Goal: Task Accomplishment & Management: Complete application form

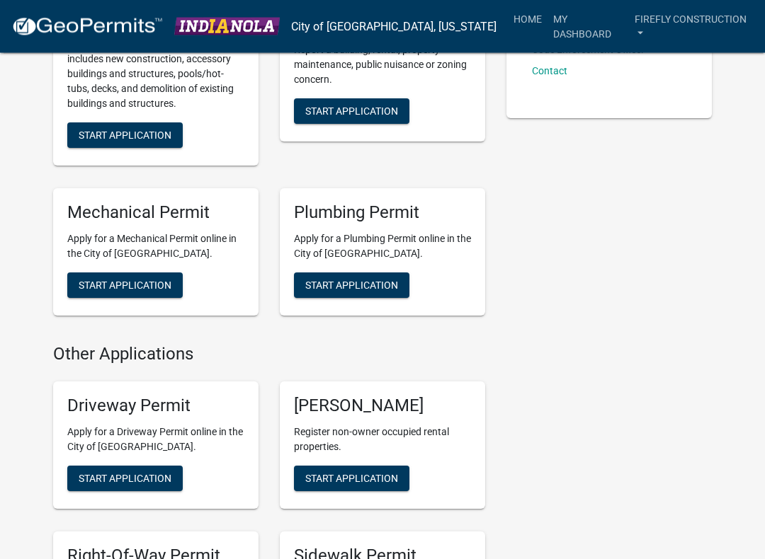
scroll to position [441, 0]
click at [147, 280] on span "Start Application" at bounding box center [125, 285] width 93 height 11
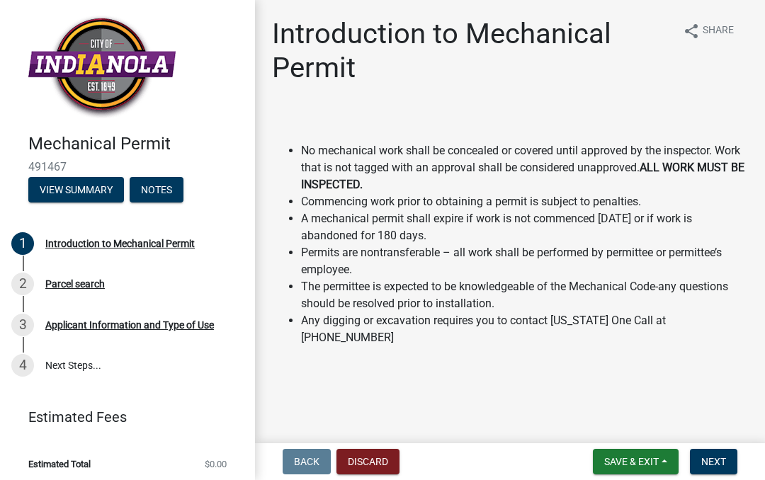
click at [723, 465] on span "Next" at bounding box center [713, 461] width 25 height 11
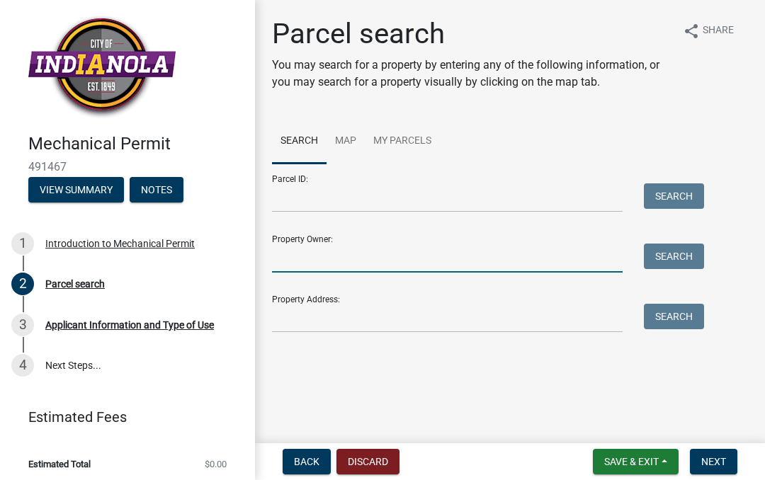
click at [307, 256] on input "Property Owner:" at bounding box center [447, 258] width 351 height 29
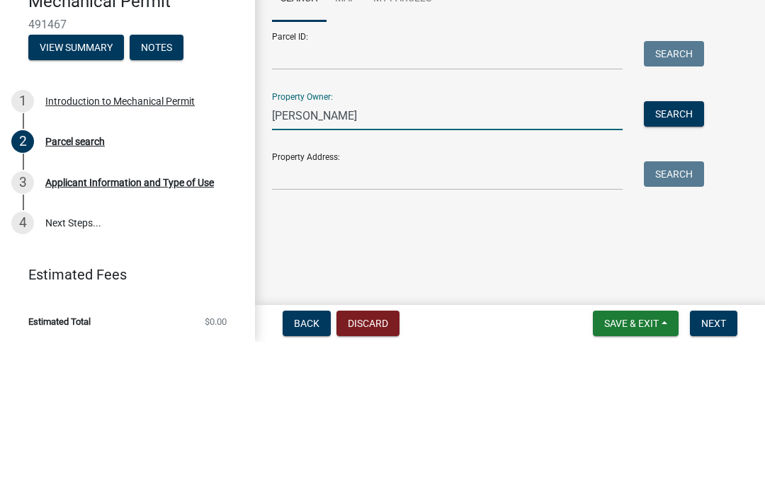
type input "[PERSON_NAME]"
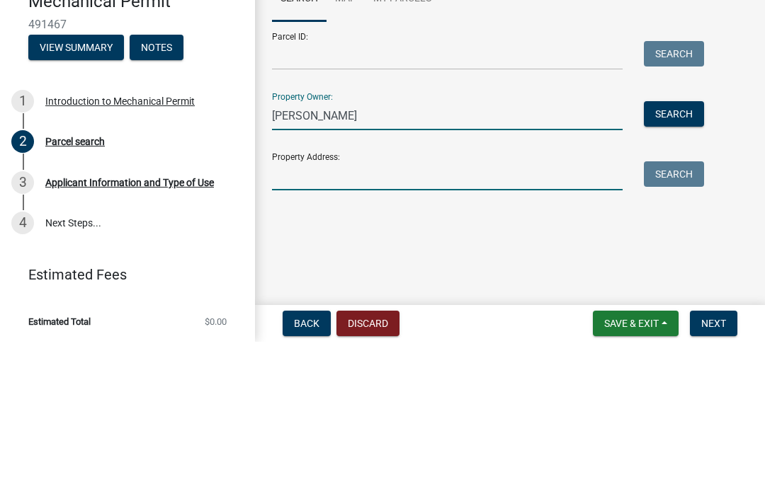
click at [320, 304] on input "Property Address:" at bounding box center [447, 318] width 351 height 29
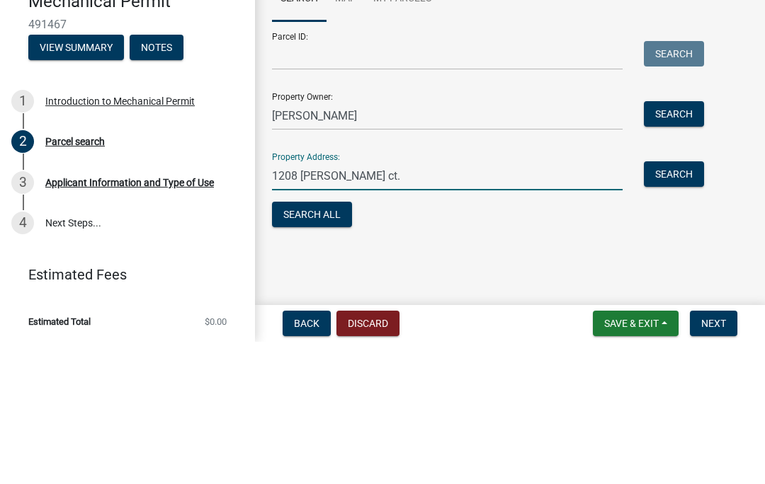
type input "1208 [PERSON_NAME] ct."
click at [550, 183] on input "Parcel ID:" at bounding box center [447, 197] width 351 height 29
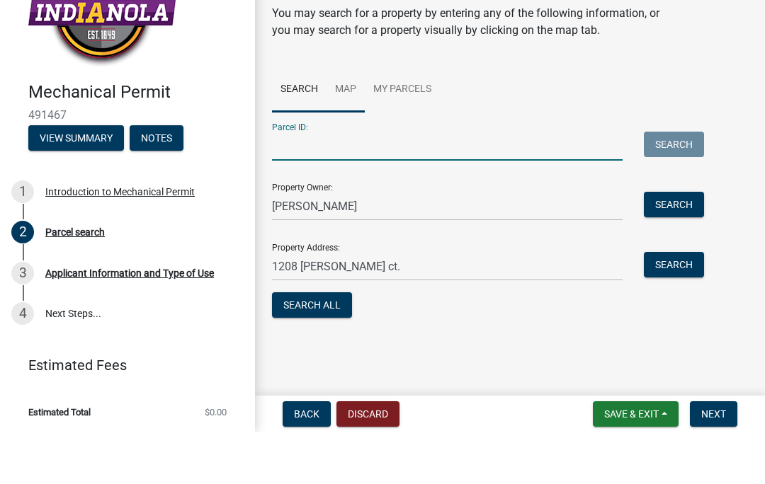
click at [340, 119] on link "Map" at bounding box center [345, 141] width 38 height 45
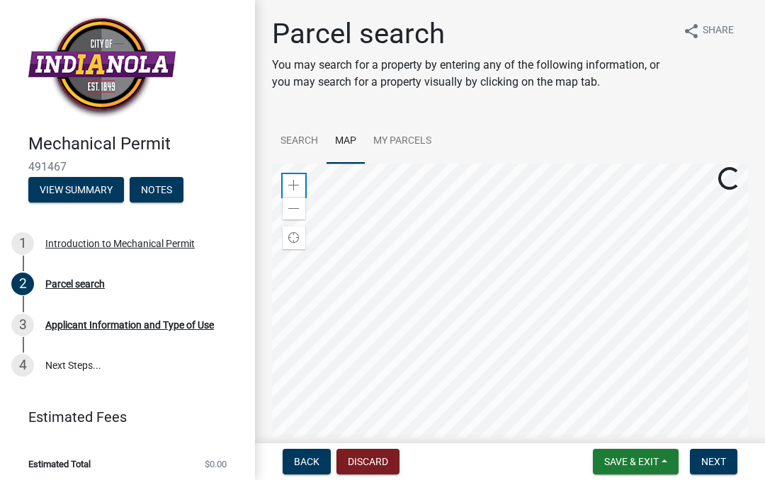
click at [295, 175] on div "Zoom in" at bounding box center [294, 185] width 23 height 23
click at [283, 182] on div "Zoom in" at bounding box center [294, 185] width 23 height 23
click at [714, 460] on span "Next" at bounding box center [713, 461] width 25 height 11
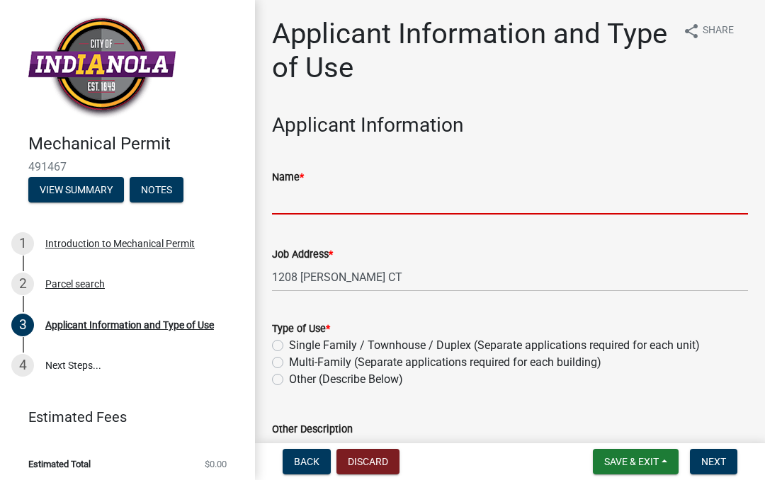
click at [304, 209] on input "Name *" at bounding box center [510, 200] width 476 height 29
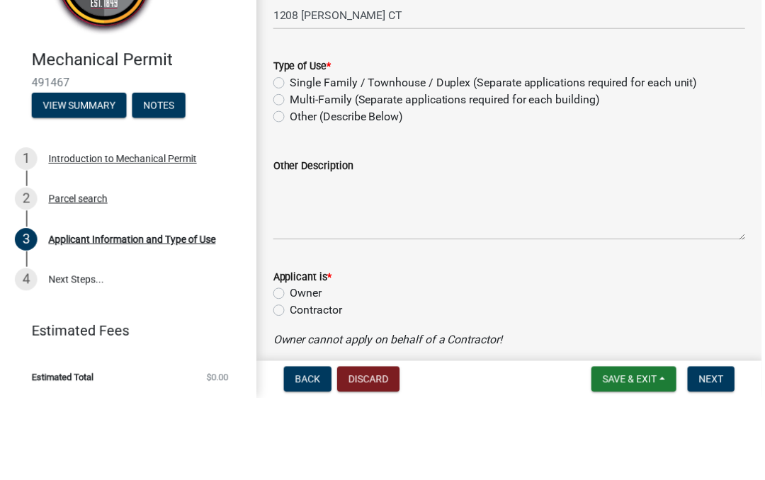
scroll to position [188, 0]
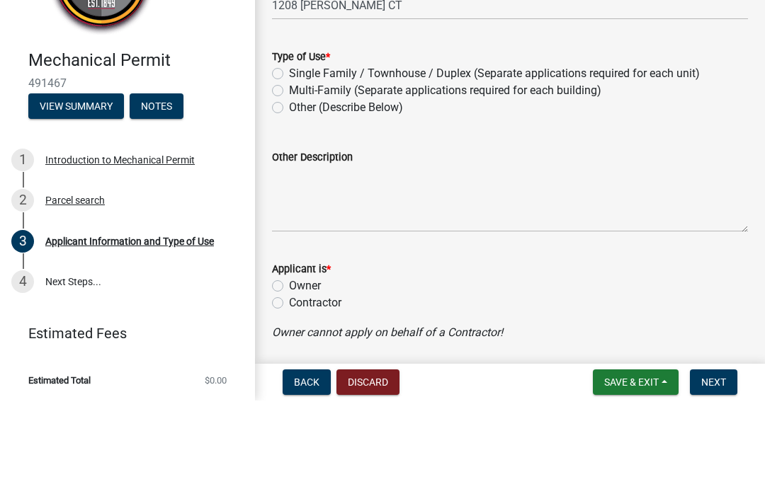
type input "[PERSON_NAME]"
click at [289, 149] on label "Single Family / Townhouse / Duplex (Separate applications required for each uni…" at bounding box center [494, 157] width 411 height 17
click at [289, 149] on input "Single Family / Townhouse / Duplex (Separate applications required for each uni…" at bounding box center [293, 153] width 9 height 9
radio input "true"
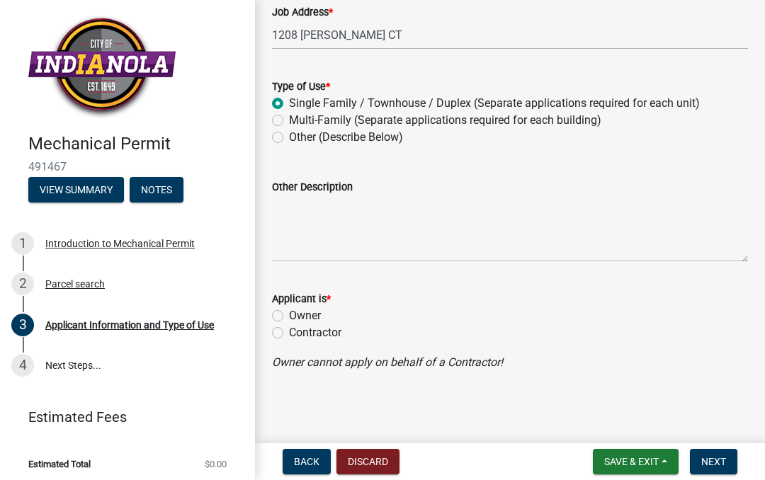
scroll to position [241, 0]
click at [284, 310] on div "Owner" at bounding box center [510, 316] width 476 height 17
click at [289, 321] on label "Owner" at bounding box center [305, 316] width 32 height 17
click at [289, 317] on input "Owner" at bounding box center [293, 312] width 9 height 9
radio input "true"
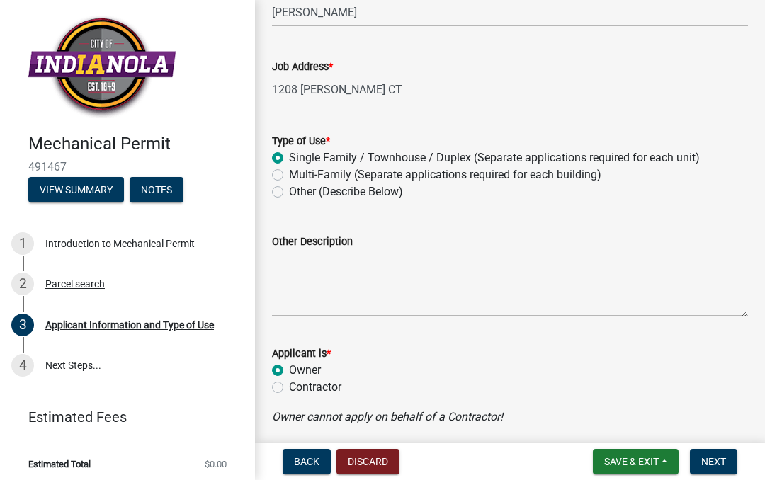
scroll to position [188, 0]
click at [720, 458] on span "Next" at bounding box center [713, 461] width 25 height 11
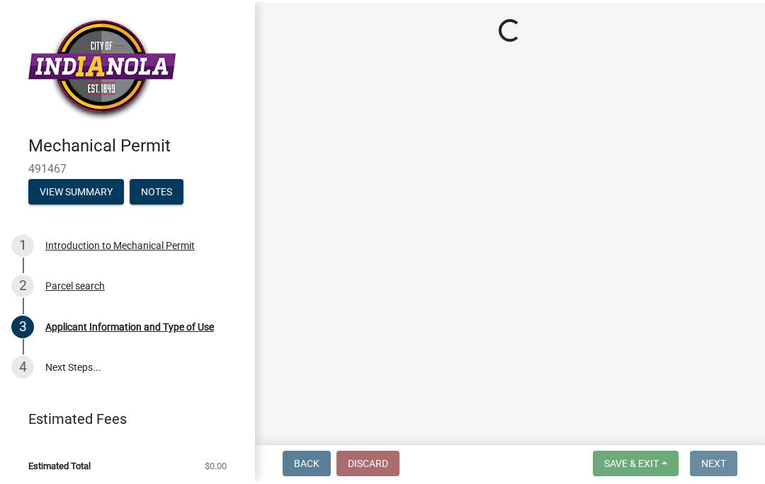
scroll to position [0, 0]
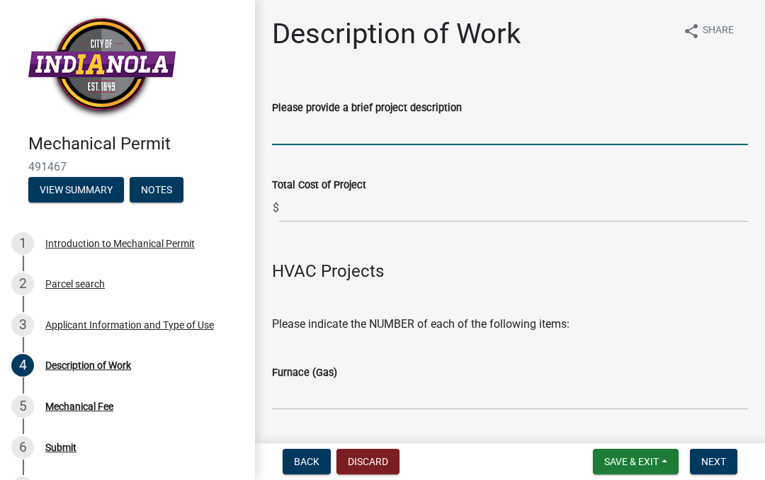
click at [292, 136] on input "Please provide a brief project description" at bounding box center [510, 130] width 476 height 29
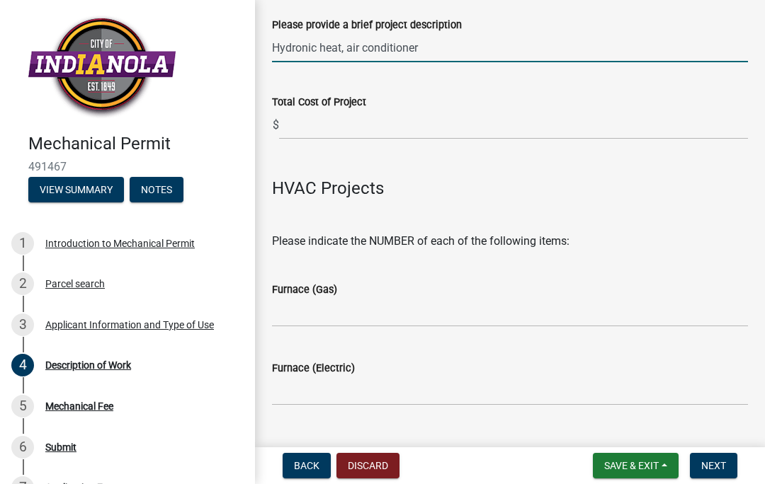
scroll to position [89, 0]
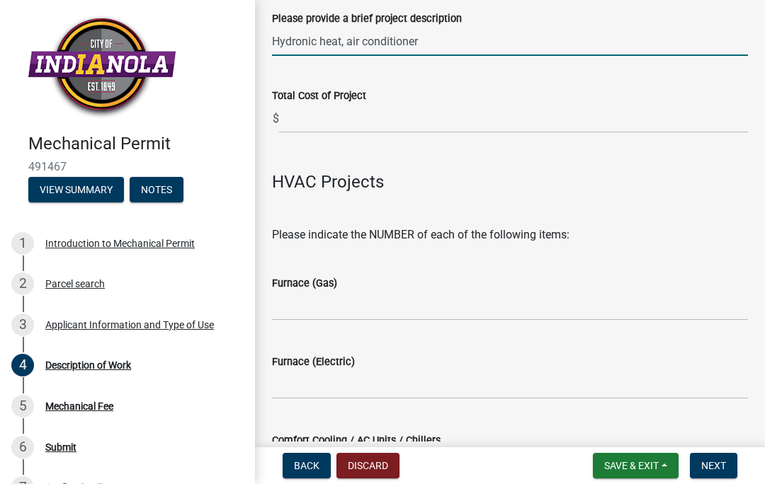
type input "Hydronic heat, air conditioner"
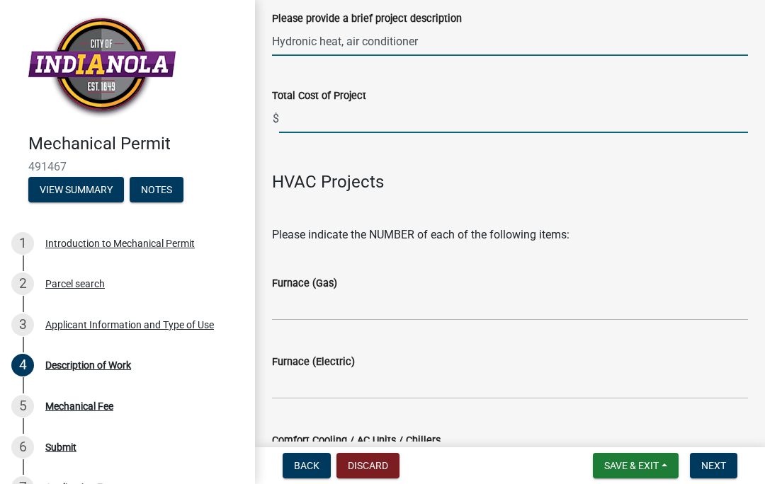
click at [317, 108] on input "text" at bounding box center [513, 118] width 469 height 29
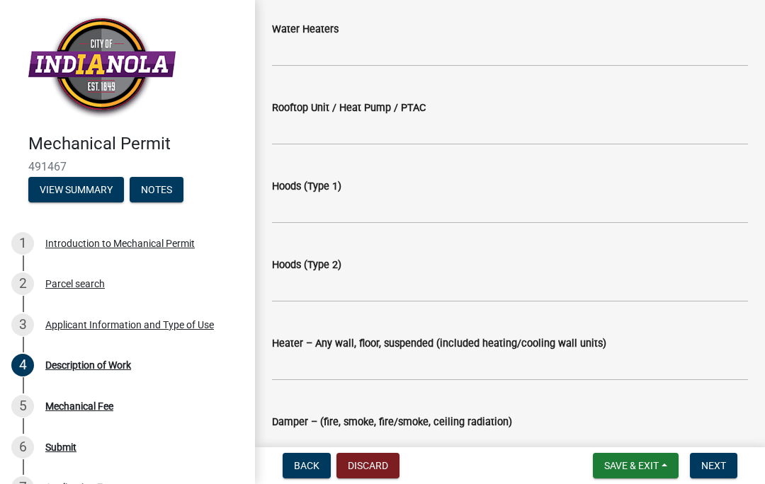
scroll to position [720, 0]
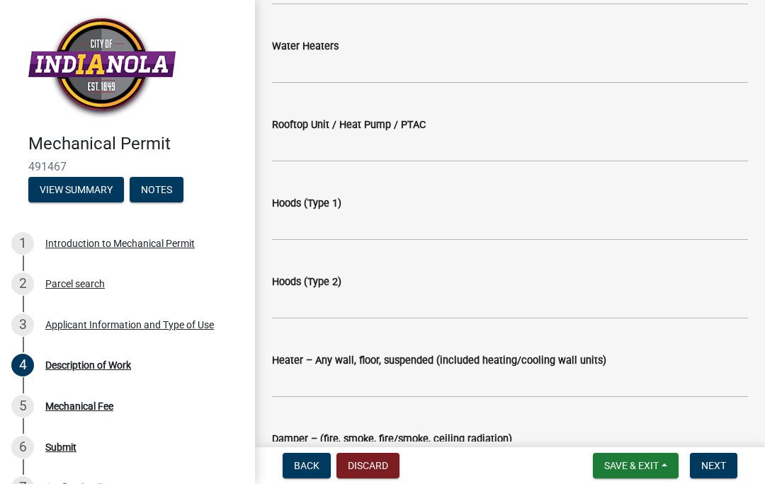
type input "1200"
click at [324, 72] on input "text" at bounding box center [510, 69] width 476 height 29
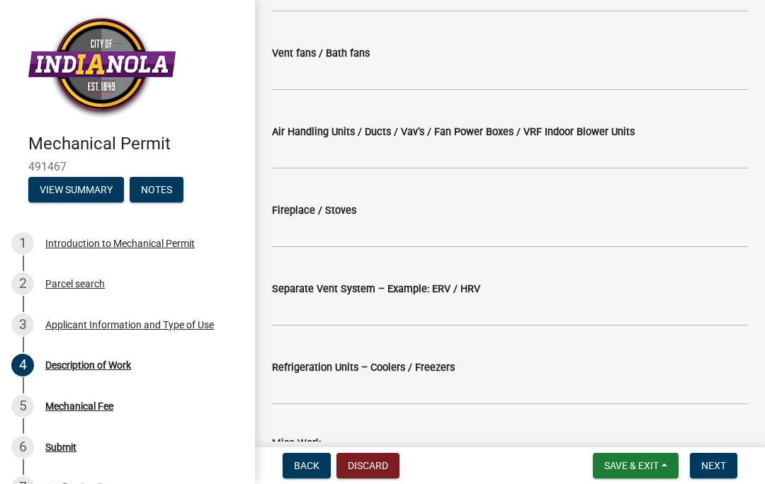
scroll to position [1185, 0]
type input "1"
click at [292, 69] on input "text" at bounding box center [510, 75] width 476 height 29
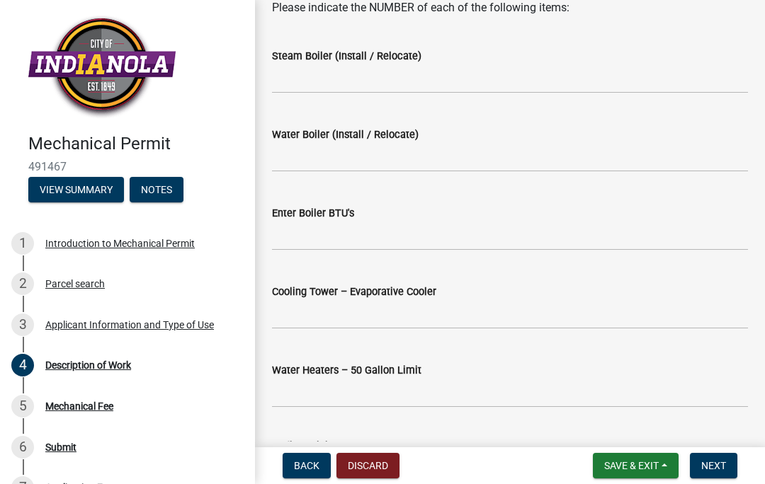
scroll to position [1860, 0]
type input "1"
click at [288, 151] on input "text" at bounding box center [510, 156] width 476 height 29
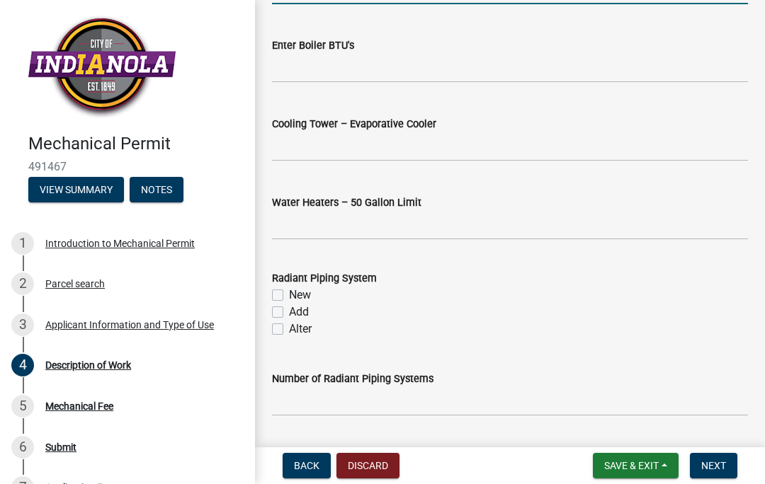
scroll to position [2032, 0]
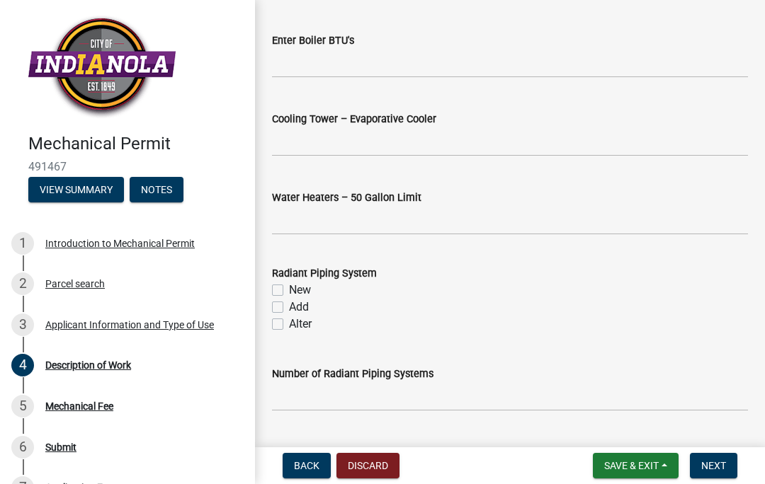
type input "1"
click at [297, 62] on input "text" at bounding box center [510, 63] width 476 height 29
type input "6"
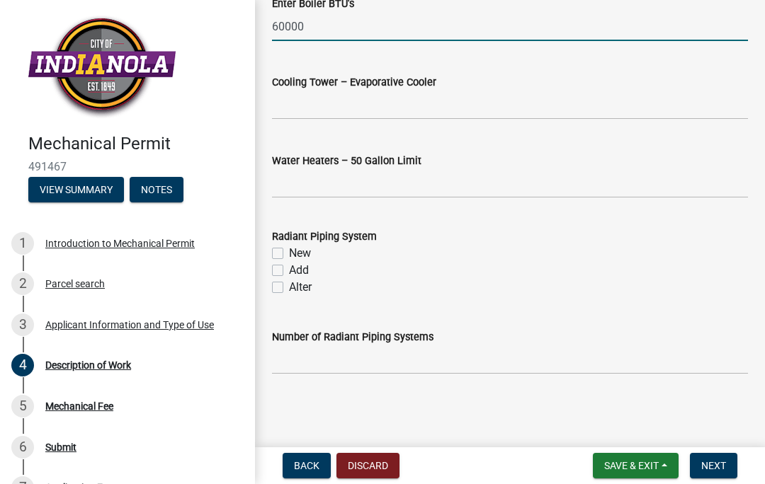
scroll to position [2067, 0]
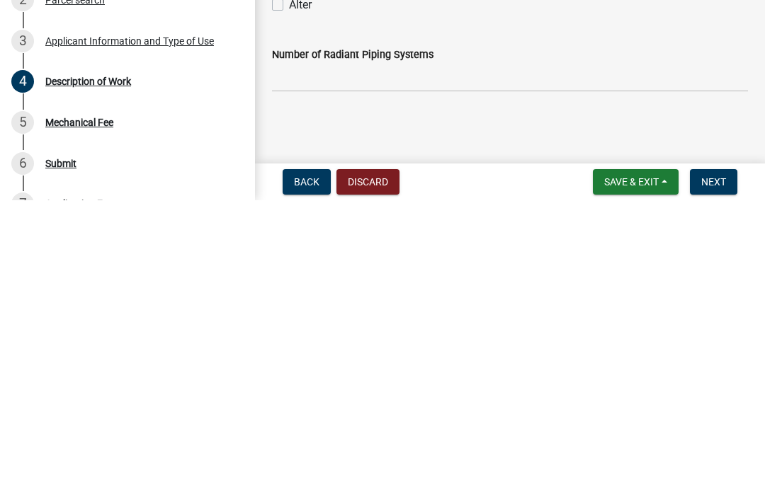
type input "60000"
click at [297, 347] on input "text" at bounding box center [510, 361] width 476 height 29
type input "1"
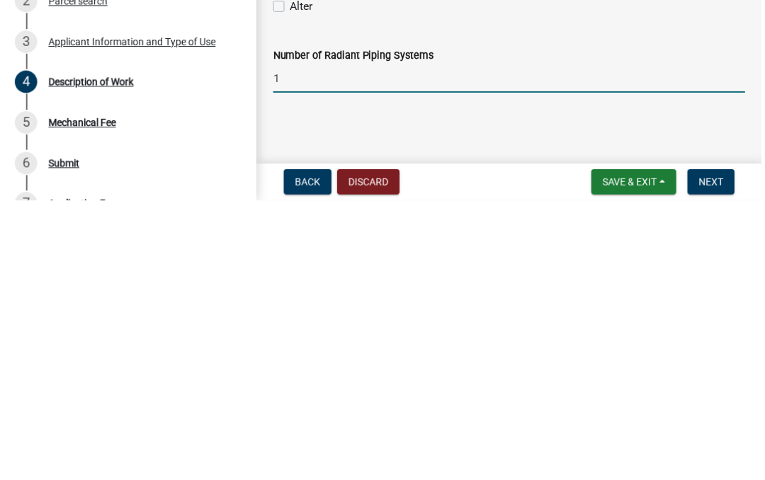
scroll to position [0, 0]
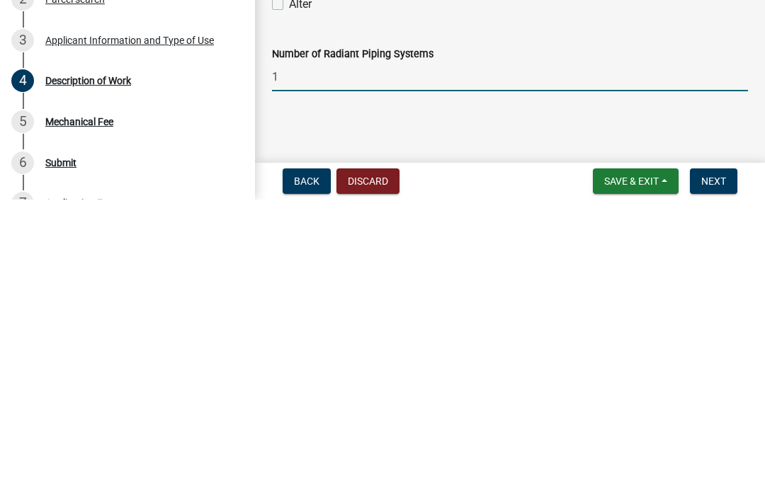
click at [717, 460] on span "Next" at bounding box center [713, 465] width 25 height 11
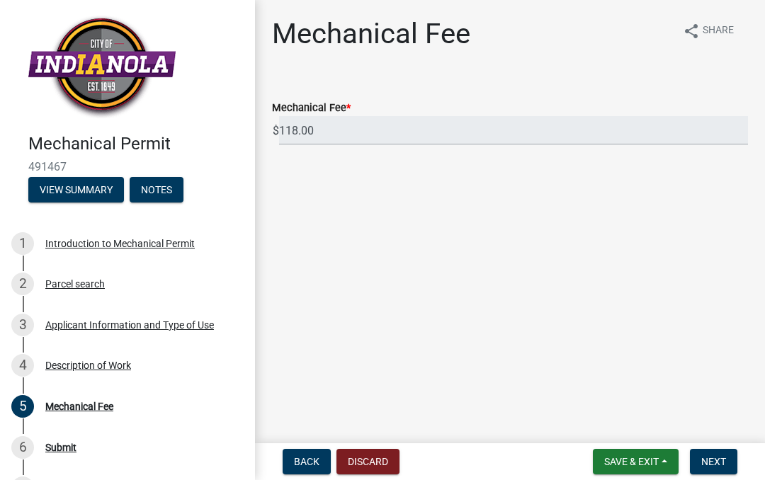
click at [717, 463] on span "Next" at bounding box center [713, 461] width 25 height 11
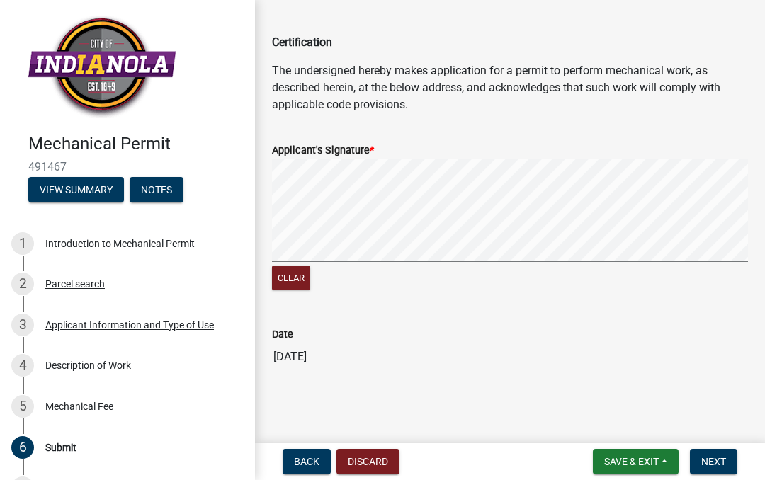
scroll to position [45, 0]
click at [716, 463] on span "Next" at bounding box center [713, 461] width 25 height 11
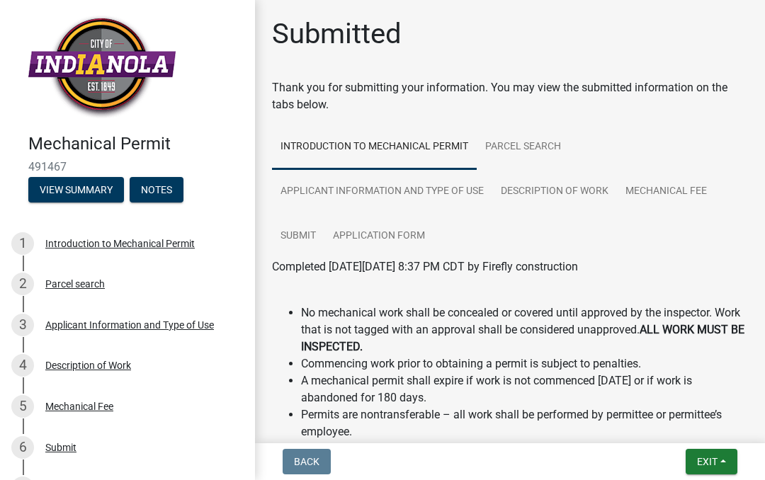
scroll to position [0, 0]
